Goal: Check status: Check status

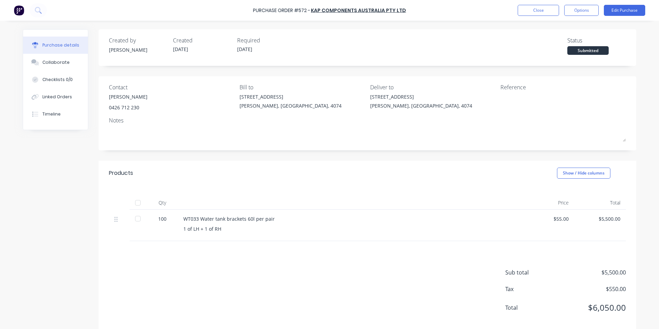
click at [19, 9] on img at bounding box center [19, 10] width 10 height 10
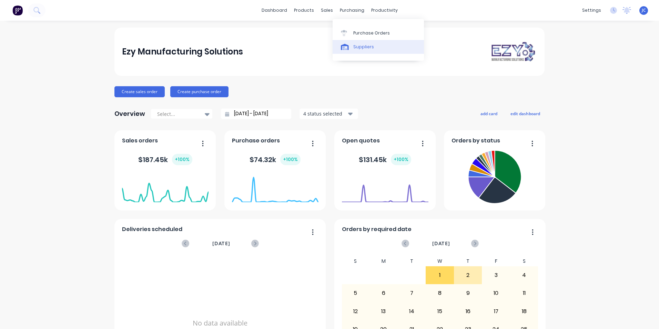
click at [358, 48] on div "Suppliers" at bounding box center [363, 47] width 21 height 6
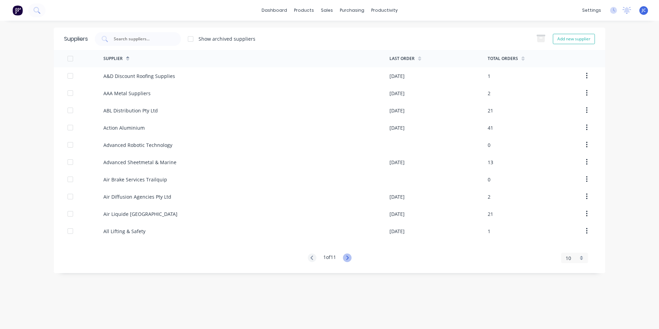
click at [346, 255] on icon at bounding box center [347, 257] width 9 height 9
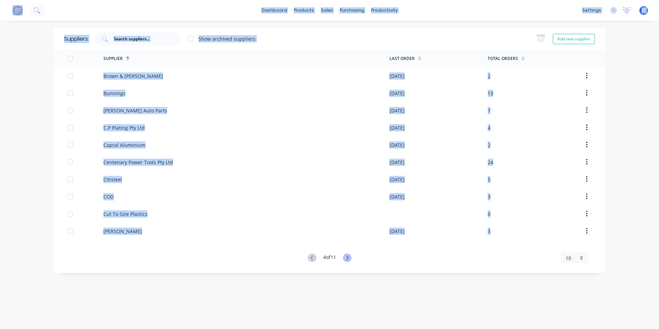
click at [346, 255] on icon at bounding box center [347, 257] width 9 height 9
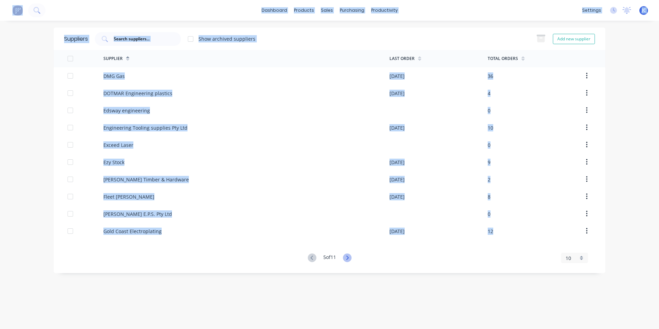
click at [346, 255] on icon at bounding box center [347, 257] width 9 height 9
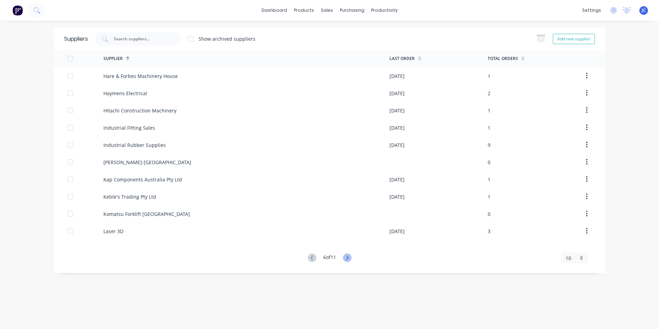
click at [346, 255] on icon at bounding box center [347, 257] width 9 height 9
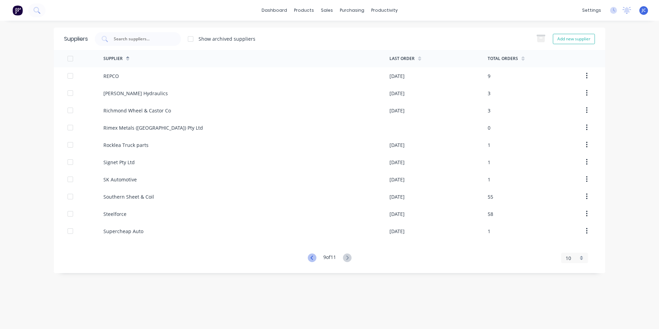
click at [309, 256] on icon at bounding box center [312, 257] width 9 height 9
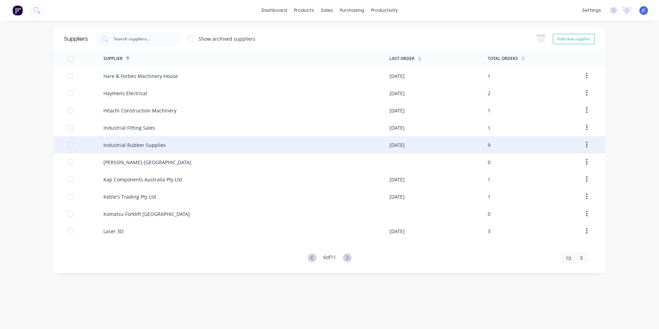
click at [152, 146] on div "Industrial Rubber Supplies" at bounding box center [134, 144] width 62 height 7
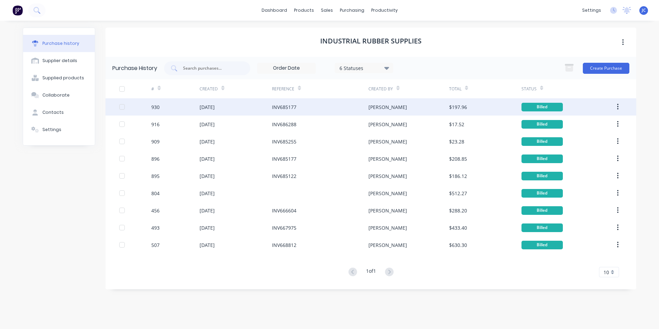
click at [249, 109] on div "29 Sep 2025" at bounding box center [236, 106] width 72 height 17
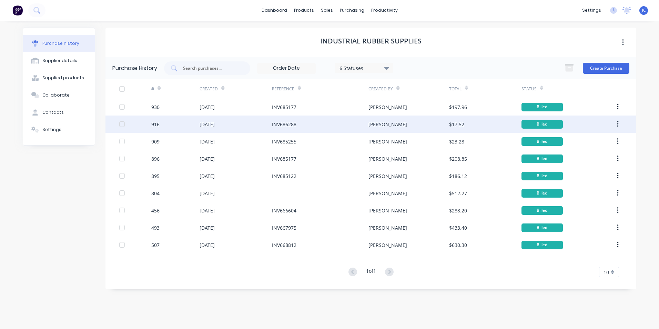
click at [343, 125] on div "INV686288" at bounding box center [320, 123] width 96 height 17
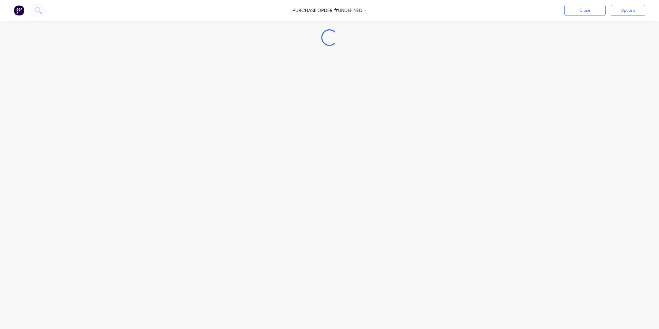
type textarea "x"
